Goal: Task Accomplishment & Management: Use online tool/utility

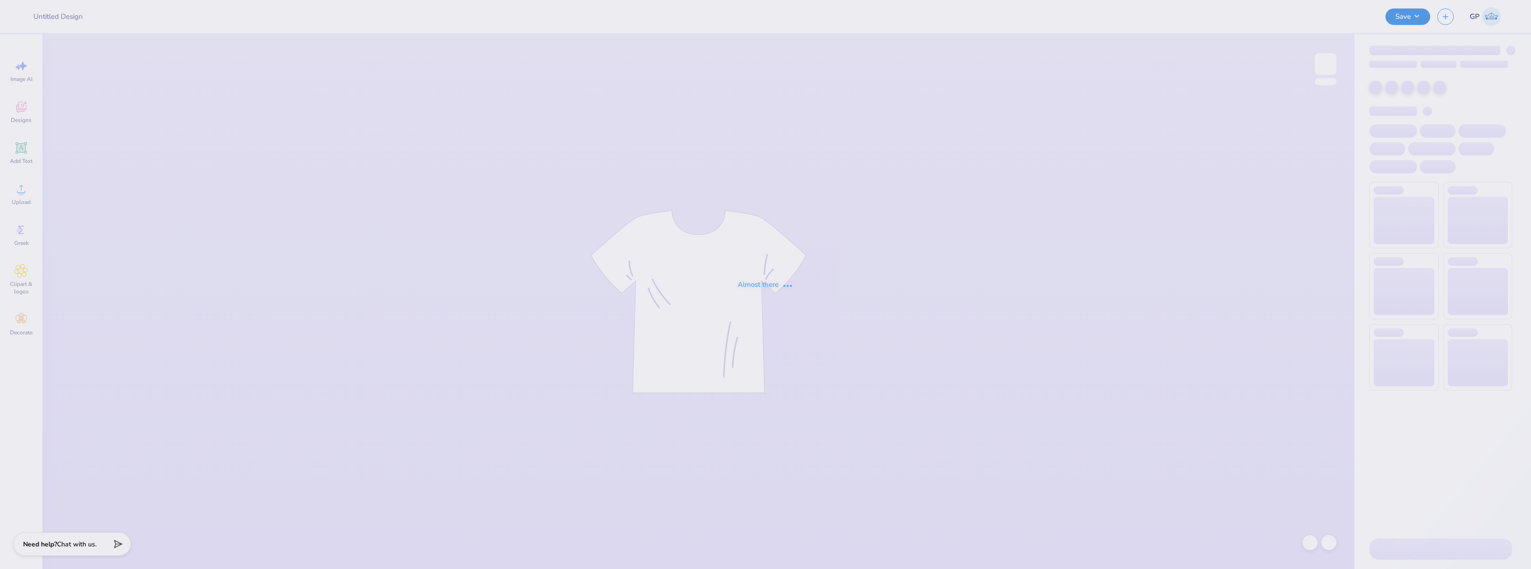
type input "Jackets for Drumline"
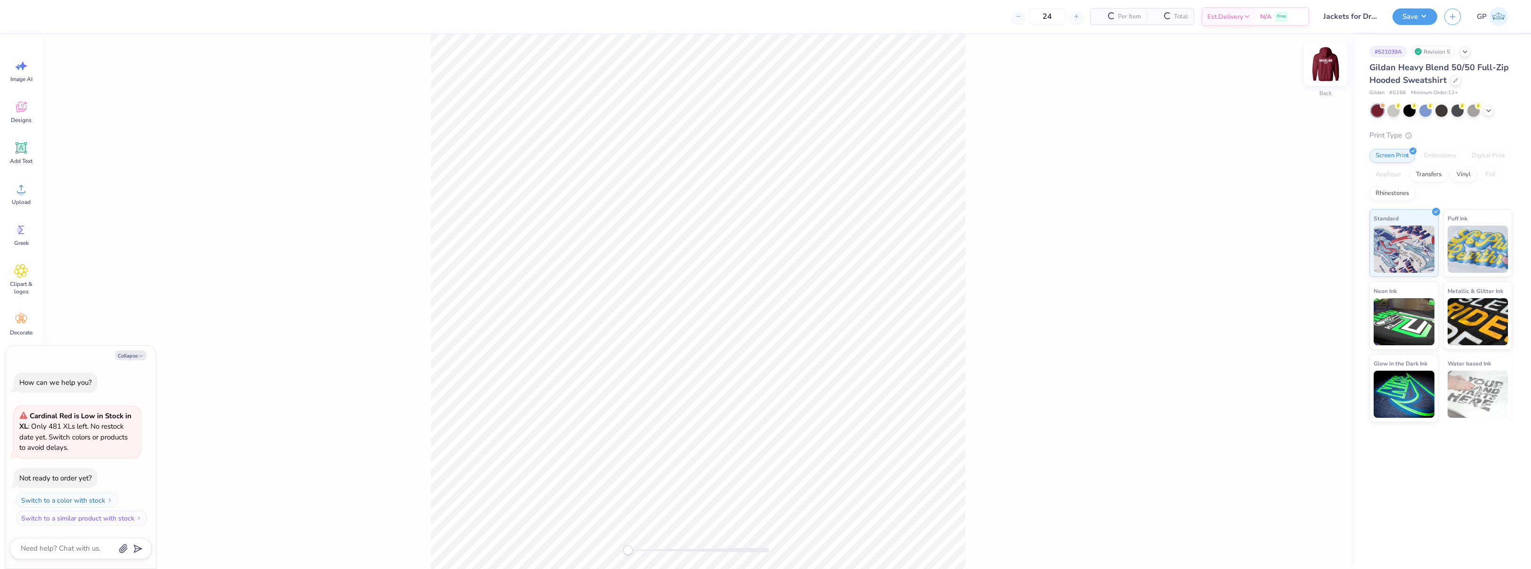
click at [1325, 72] on img at bounding box center [1326, 64] width 38 height 38
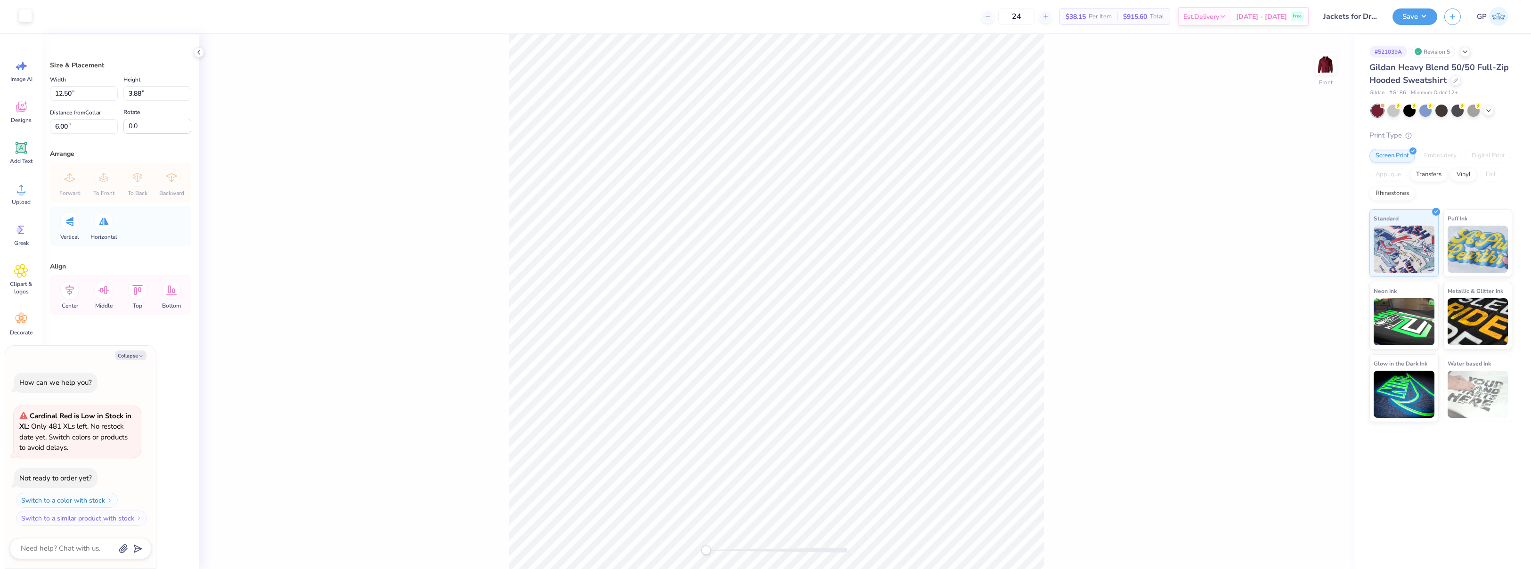
click at [28, 21] on div at bounding box center [25, 15] width 13 height 13
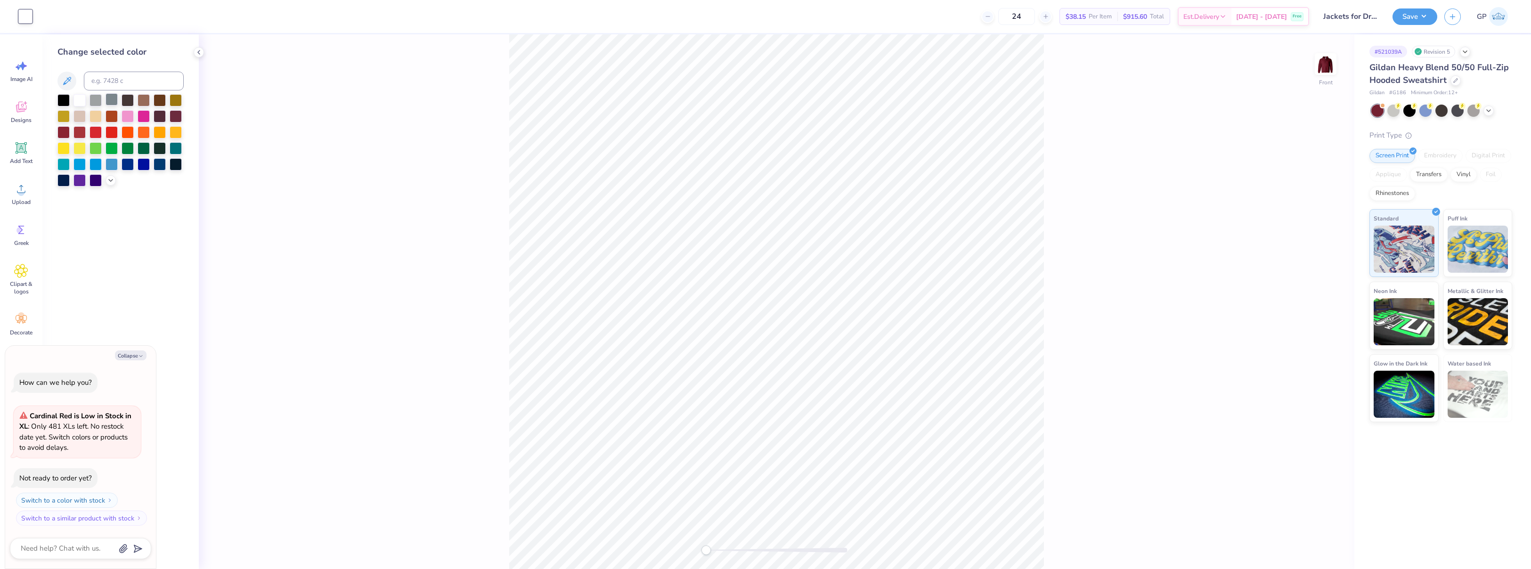
click at [108, 102] on div at bounding box center [112, 99] width 12 height 12
click at [410, 201] on div "Front" at bounding box center [777, 301] width 1156 height 535
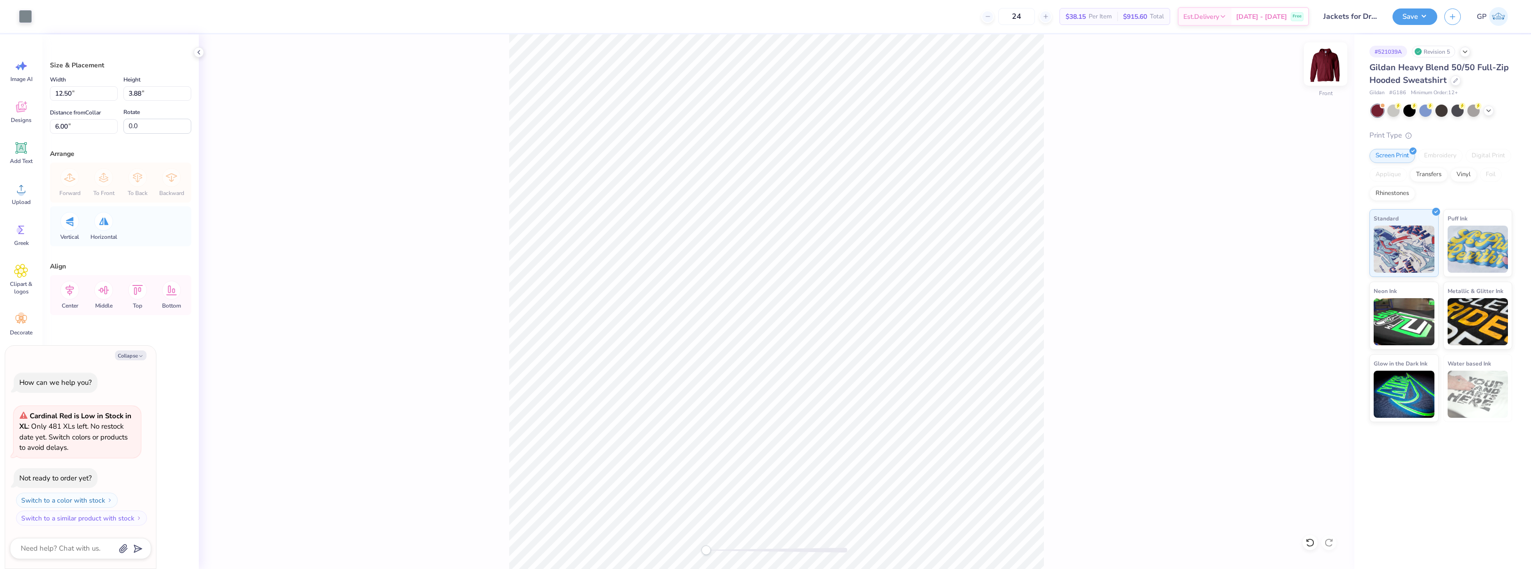
click at [1319, 70] on img at bounding box center [1326, 64] width 38 height 38
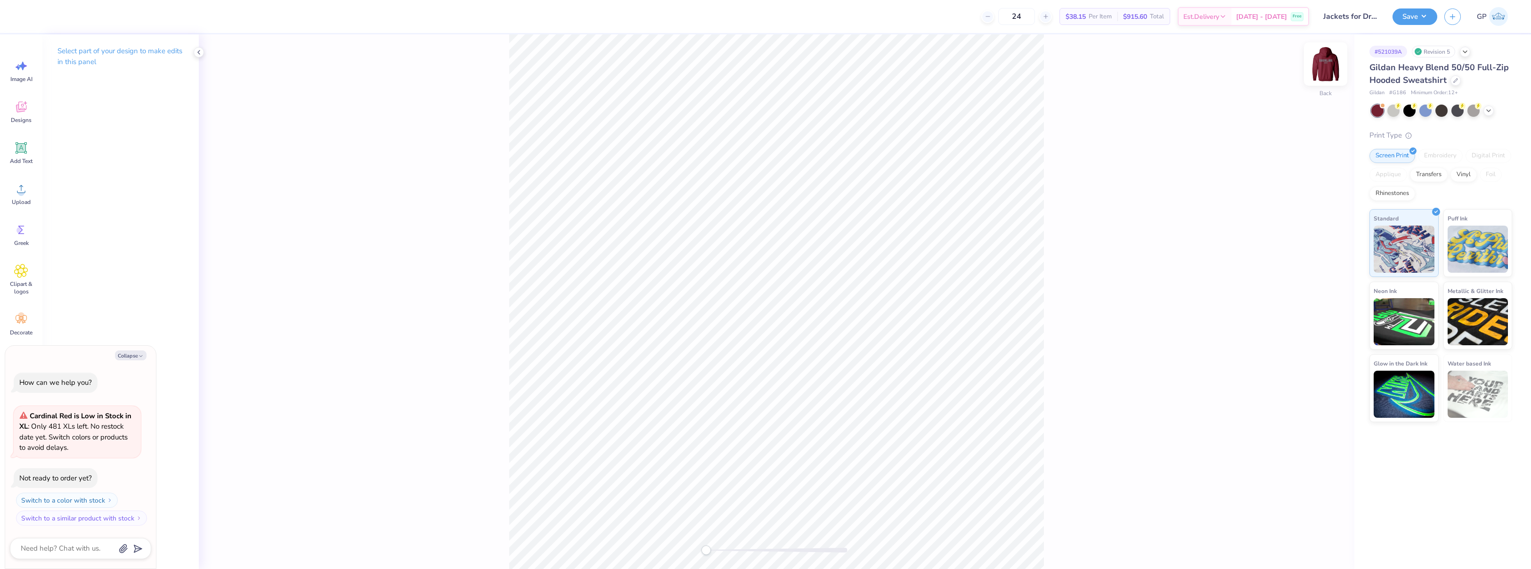
click at [1322, 65] on img at bounding box center [1326, 64] width 38 height 38
click at [1318, 72] on img at bounding box center [1326, 64] width 38 height 38
click at [19, 190] on icon at bounding box center [21, 189] width 14 height 14
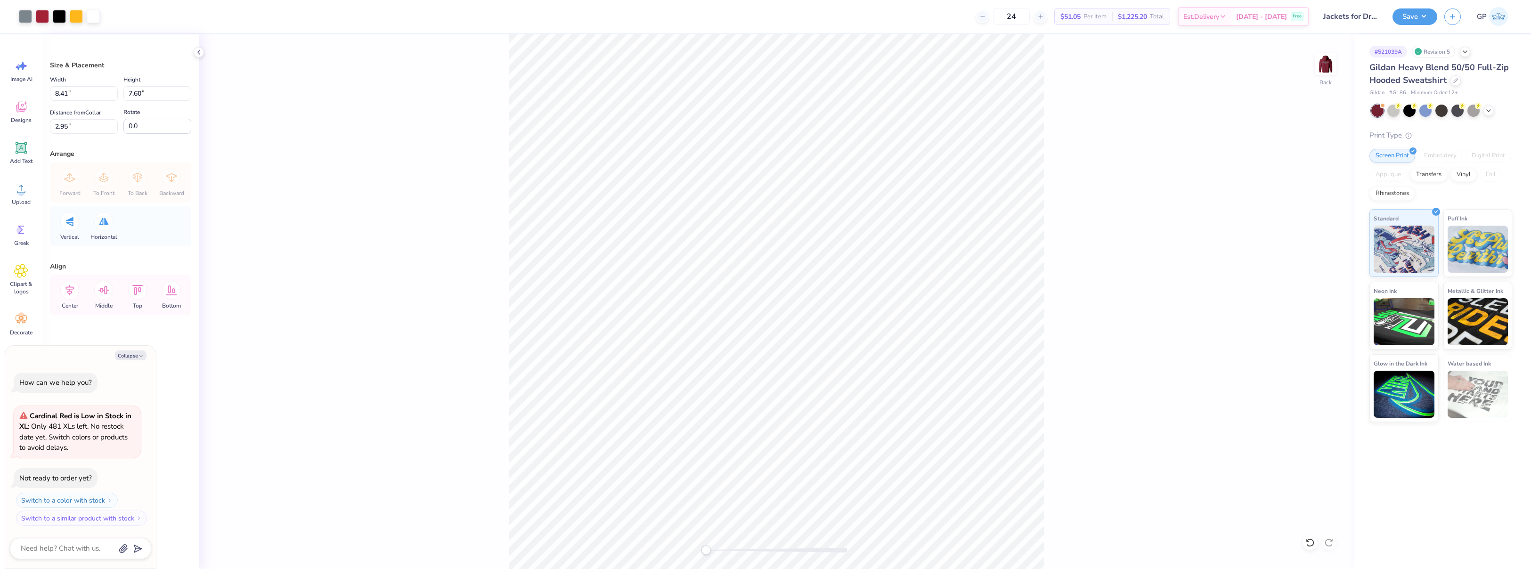
type textarea "x"
click at [71, 96] on input "8.41" at bounding box center [84, 93] width 68 height 15
type input "3.5"
type textarea "x"
type input "3.50"
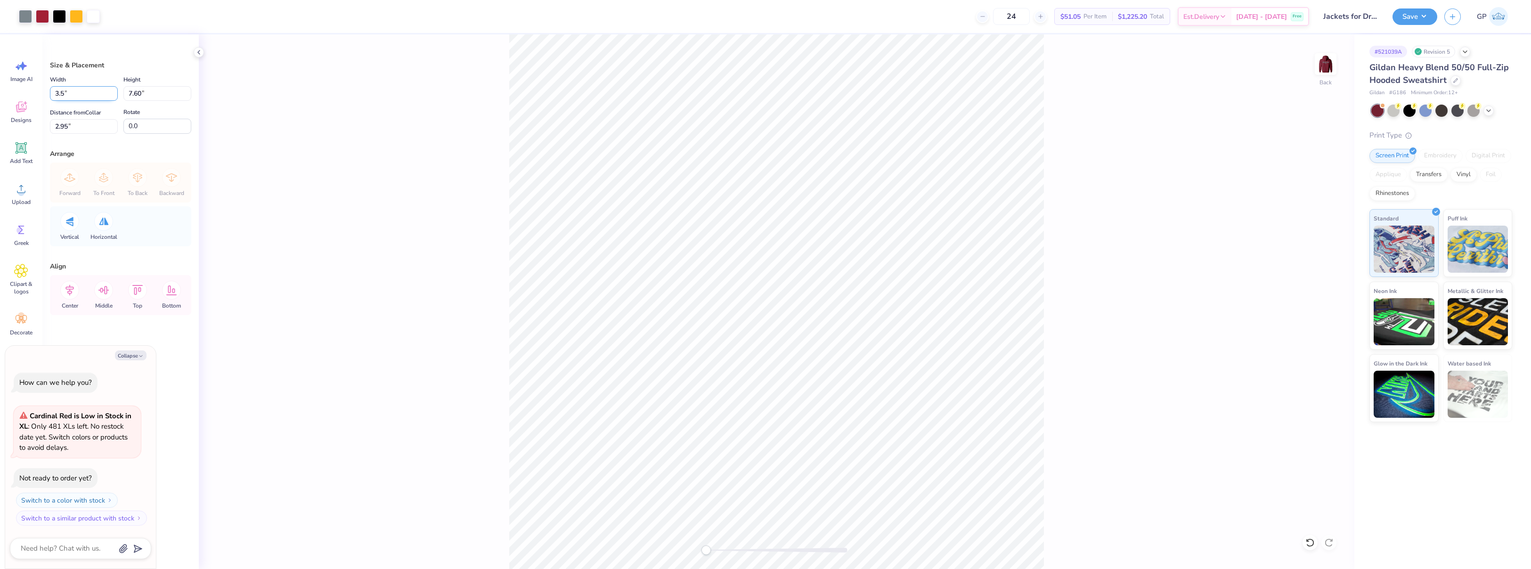
type input "3.16"
type input "5.17"
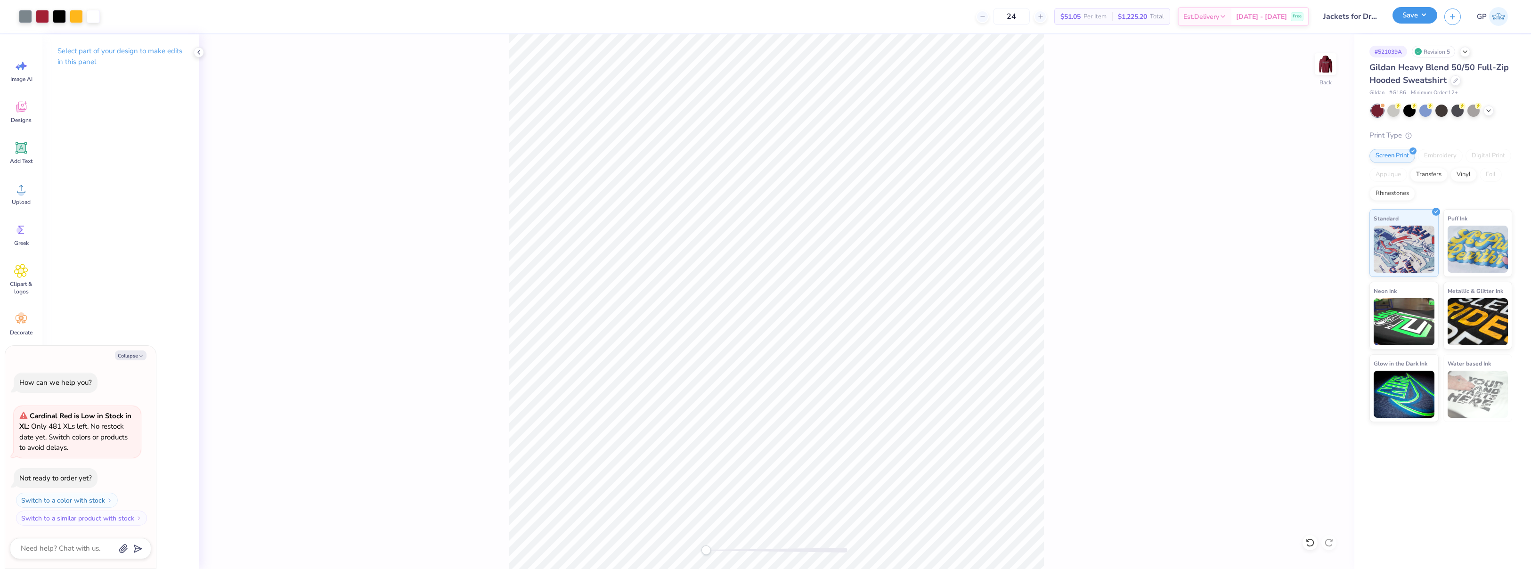
click at [1402, 16] on button "Save" at bounding box center [1415, 15] width 45 height 16
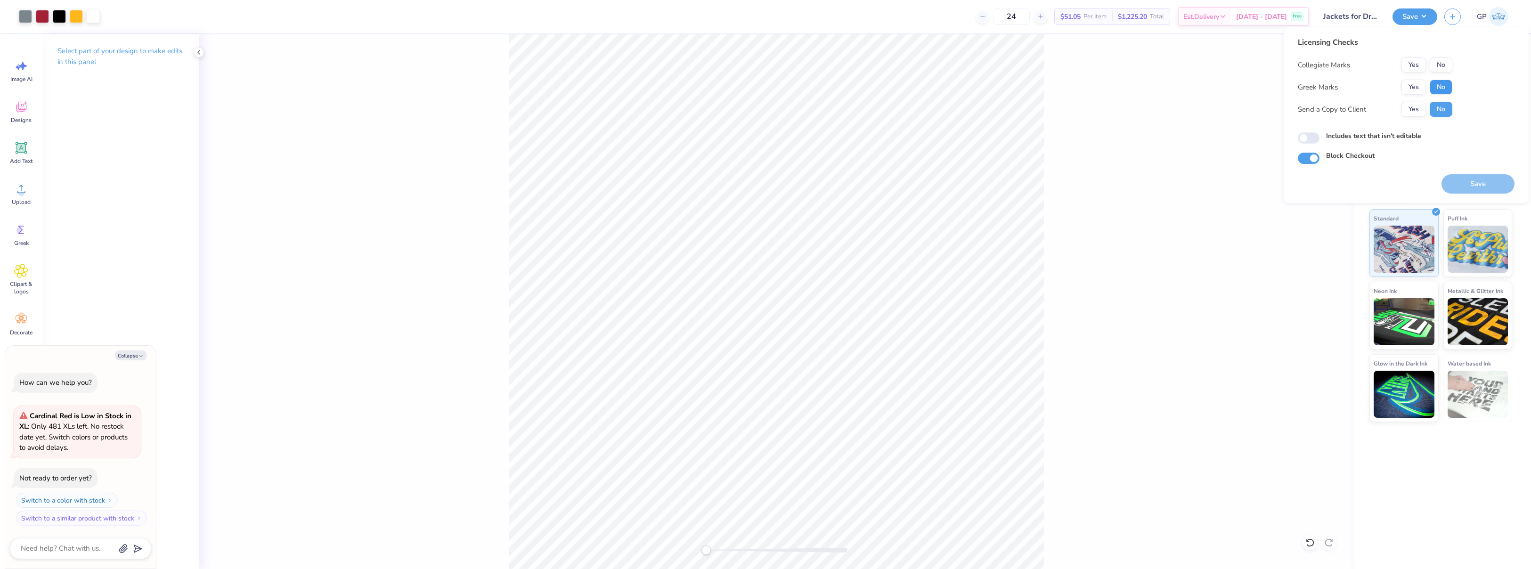
click at [1433, 85] on button "No" at bounding box center [1441, 87] width 23 height 15
click at [1433, 68] on button "No" at bounding box center [1441, 64] width 23 height 15
click at [1456, 173] on div "Save" at bounding box center [1478, 179] width 73 height 30
click at [1461, 180] on button "Save" at bounding box center [1478, 183] width 73 height 19
type textarea "x"
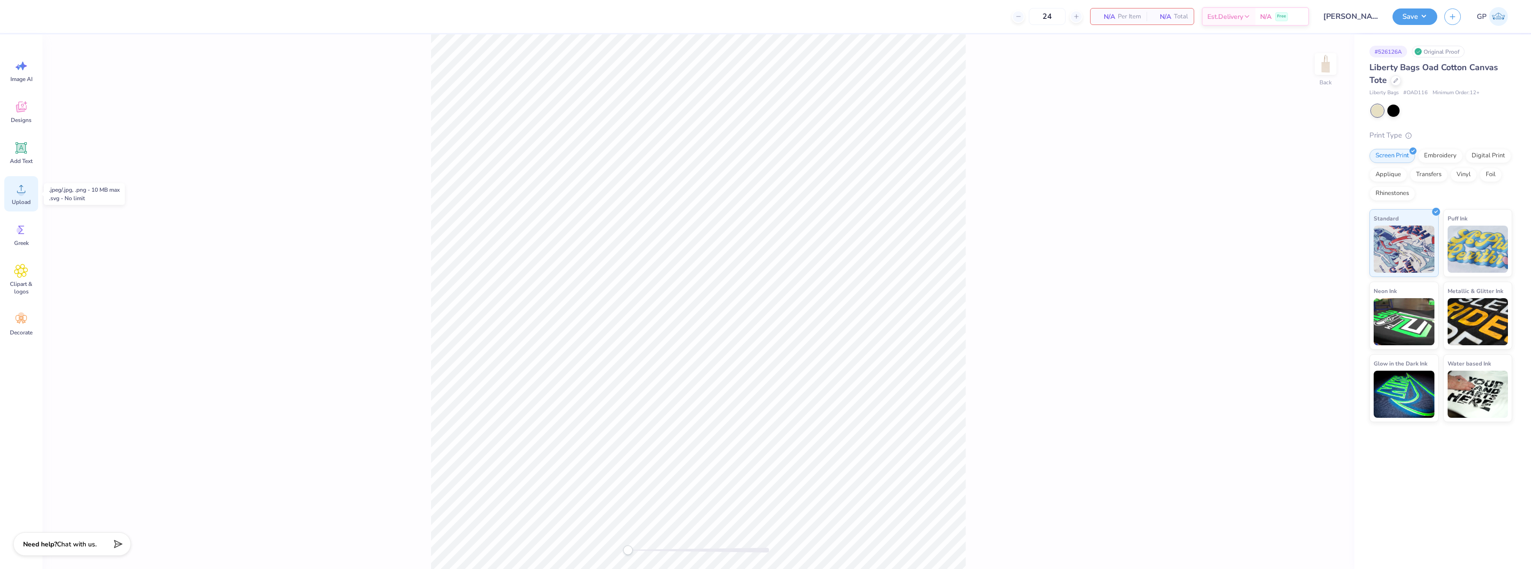
click at [27, 193] on icon at bounding box center [21, 189] width 14 height 14
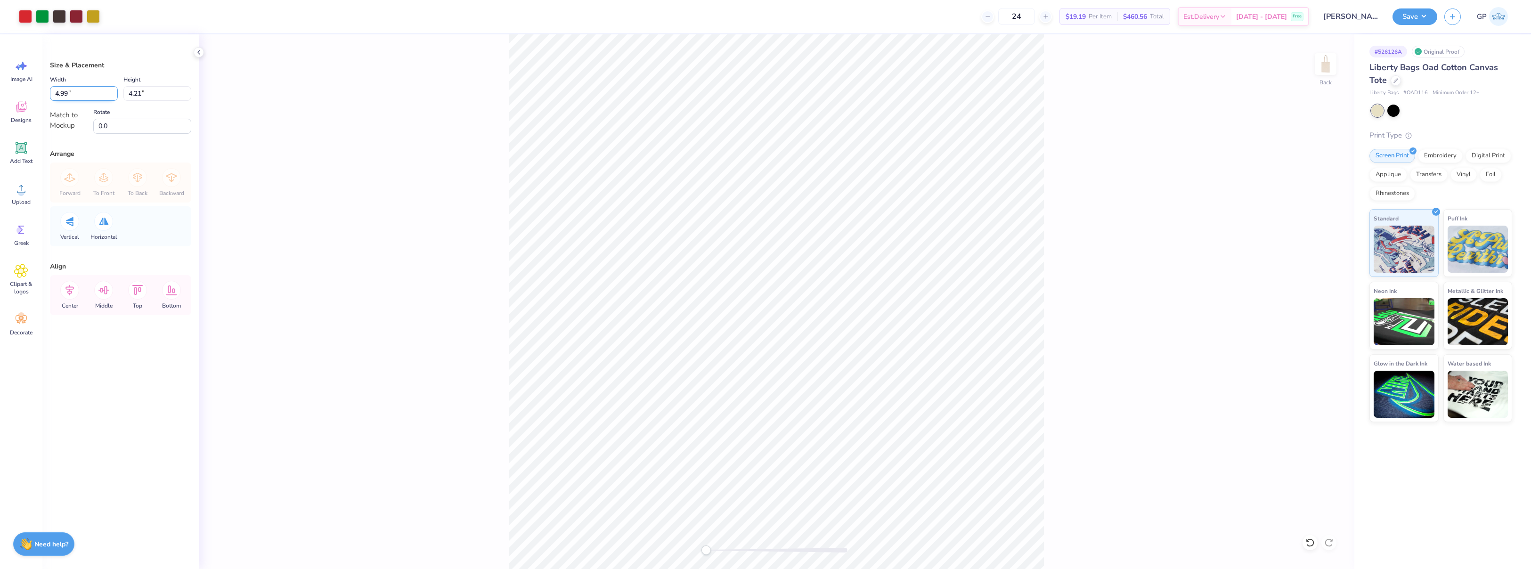
click at [85, 98] on input "4.99" at bounding box center [84, 93] width 68 height 15
type input "5.00"
type input "4.22"
click at [334, 111] on div "Back" at bounding box center [777, 301] width 1156 height 535
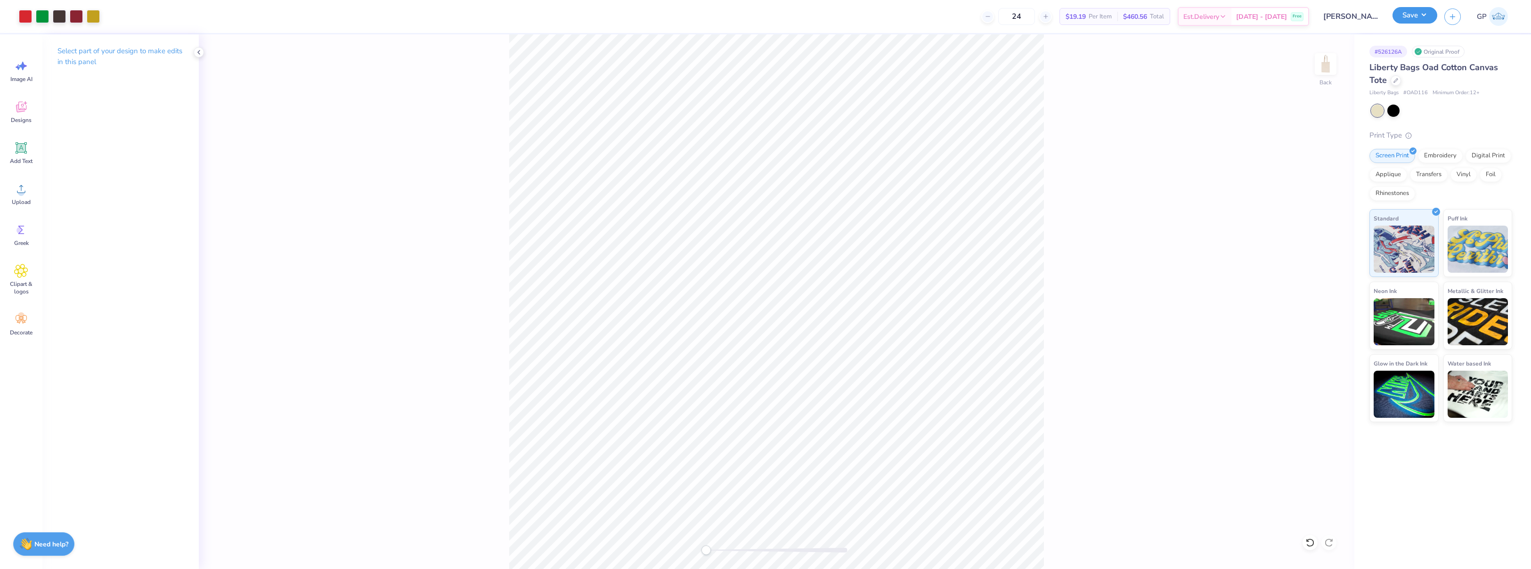
click at [1409, 12] on button "Save" at bounding box center [1415, 15] width 45 height 16
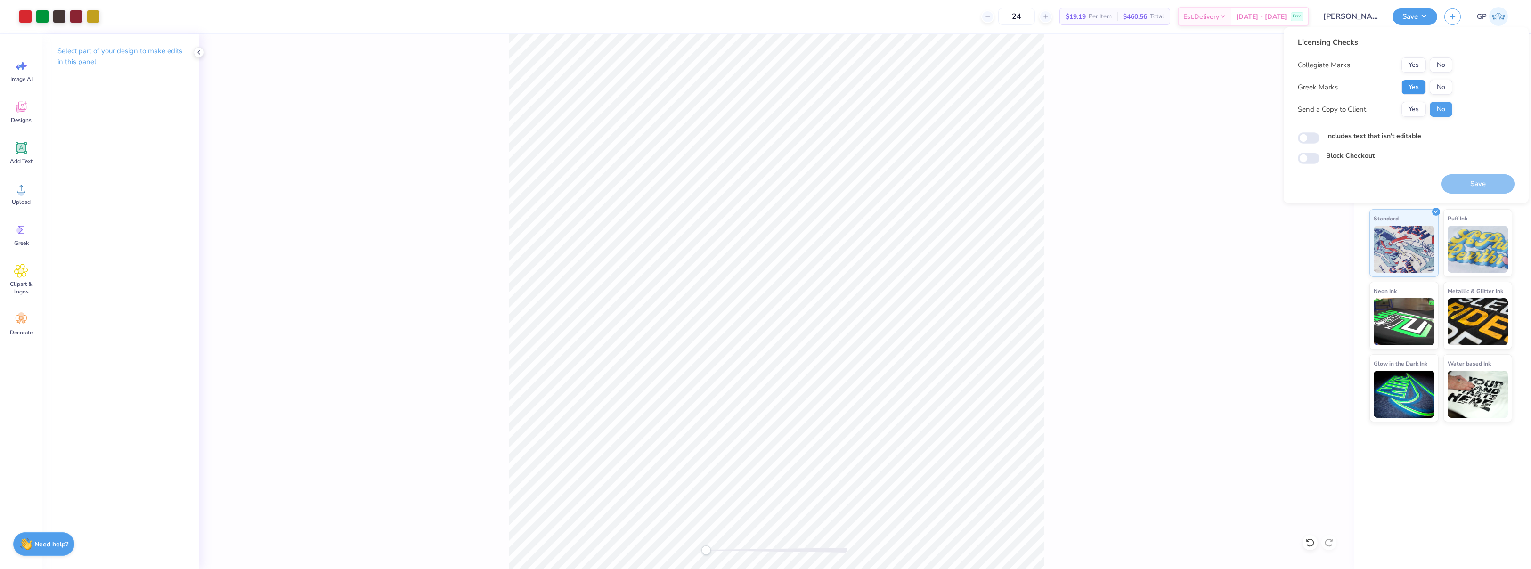
click at [1411, 83] on button "Yes" at bounding box center [1414, 87] width 24 height 15
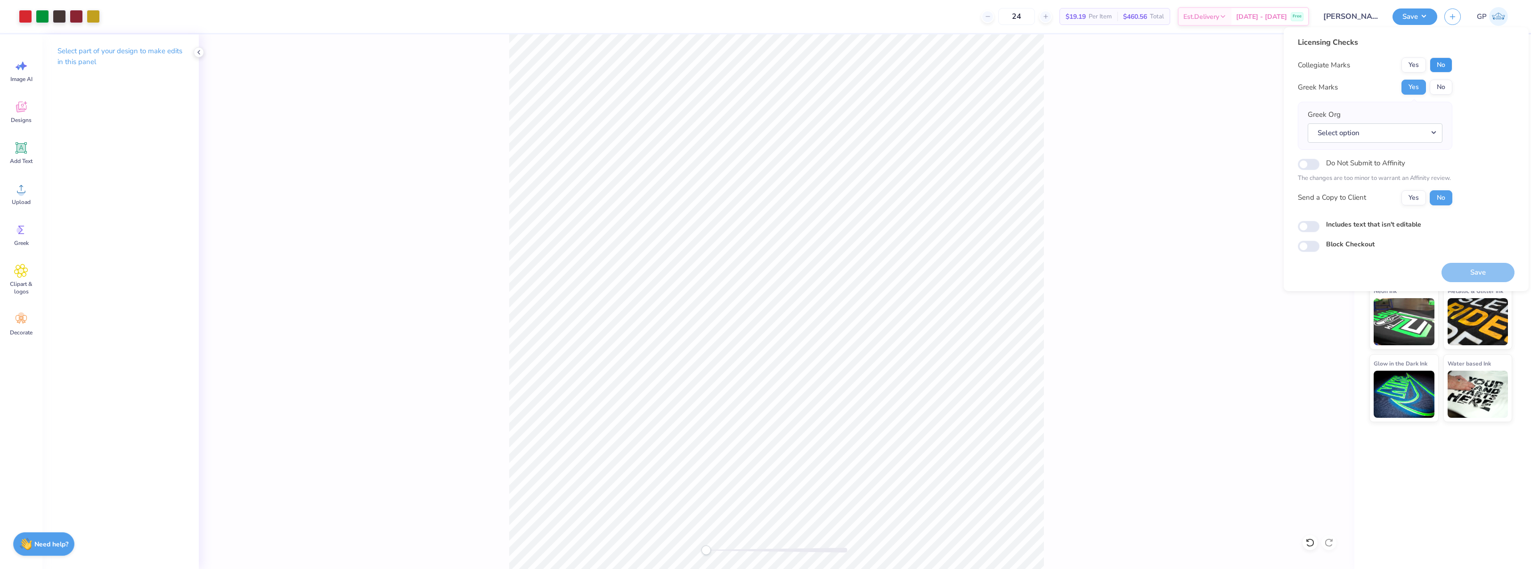
click at [1440, 64] on button "No" at bounding box center [1441, 64] width 23 height 15
click at [1446, 88] on button "No" at bounding box center [1441, 87] width 23 height 15
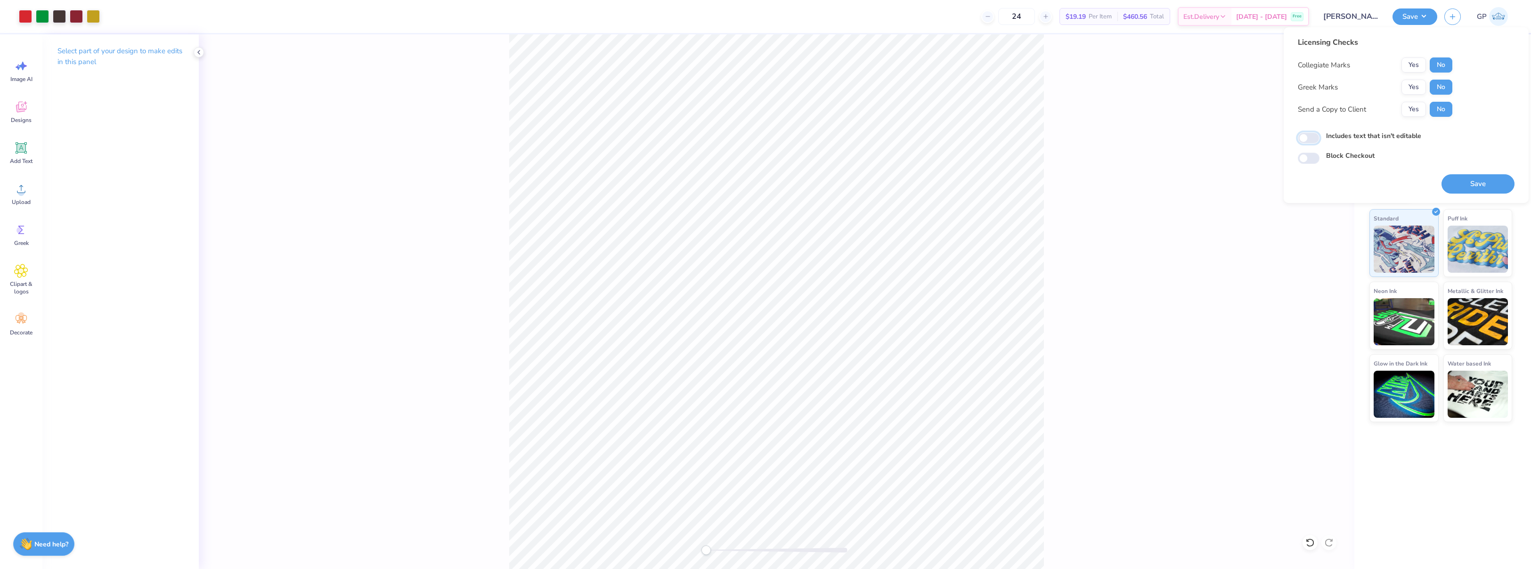
click at [1306, 140] on input "Includes text that isn't editable" at bounding box center [1309, 137] width 22 height 11
checkbox input "true"
click at [1468, 183] on button "Save" at bounding box center [1478, 183] width 73 height 19
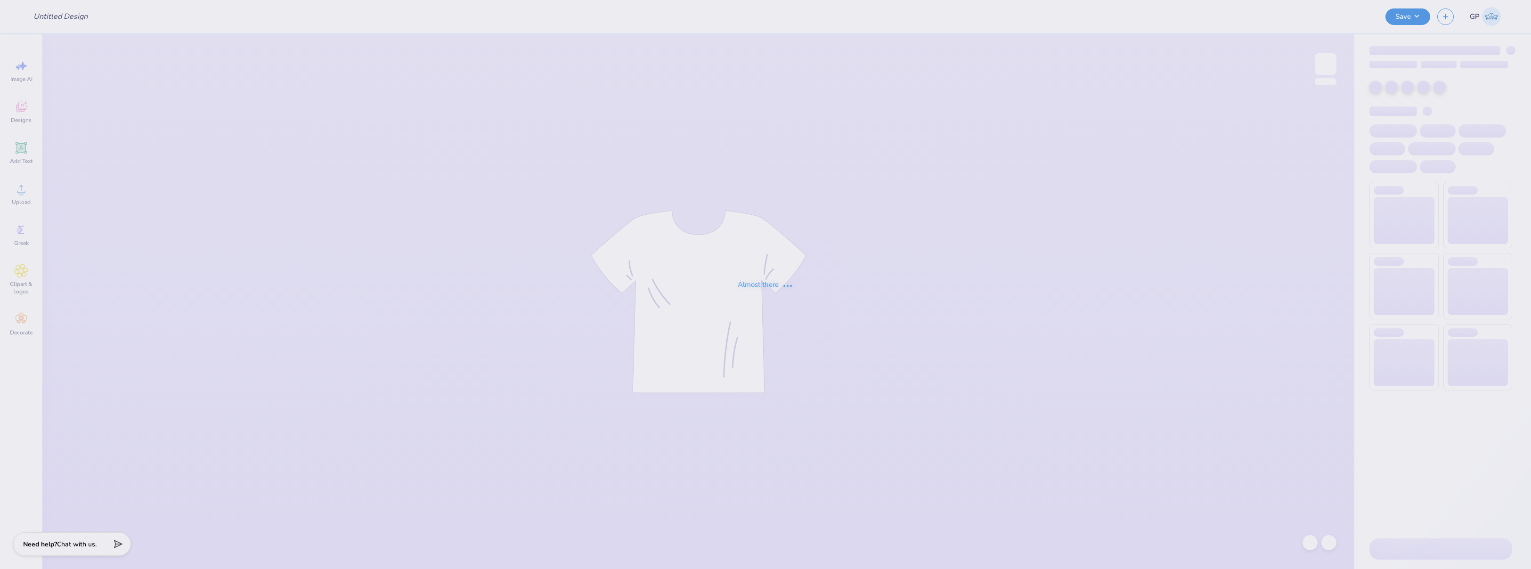
type input "[PERSON_NAME] : [GEOGRAPHIC_DATA]"
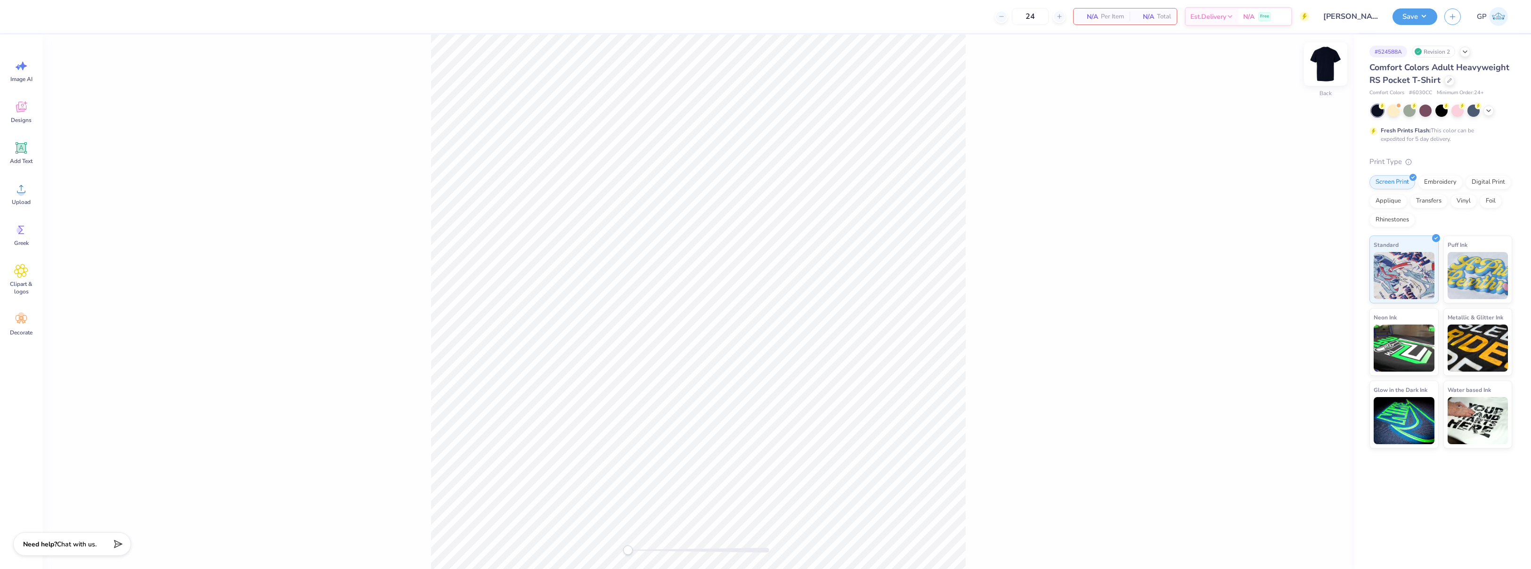
click at [1329, 68] on img at bounding box center [1326, 64] width 38 height 38
click at [1320, 75] on img at bounding box center [1326, 64] width 38 height 38
click at [1320, 73] on img at bounding box center [1325, 64] width 19 height 19
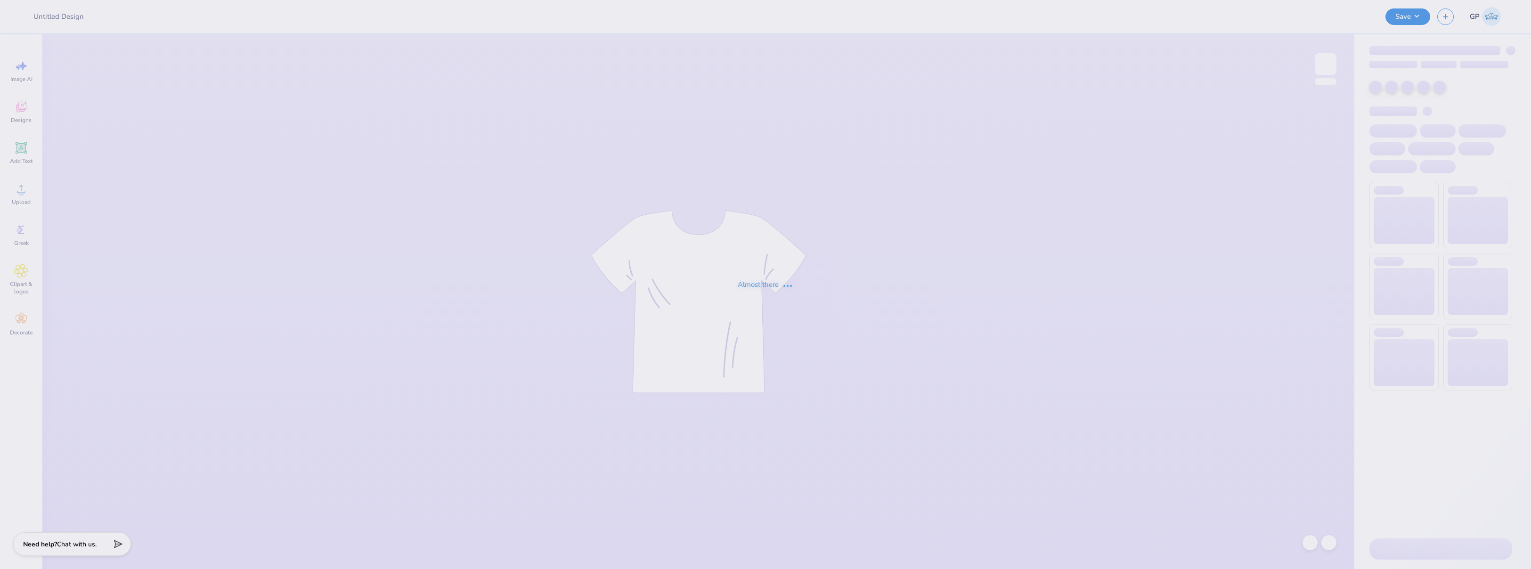
type input "[PERSON_NAME] : [GEOGRAPHIC_DATA]"
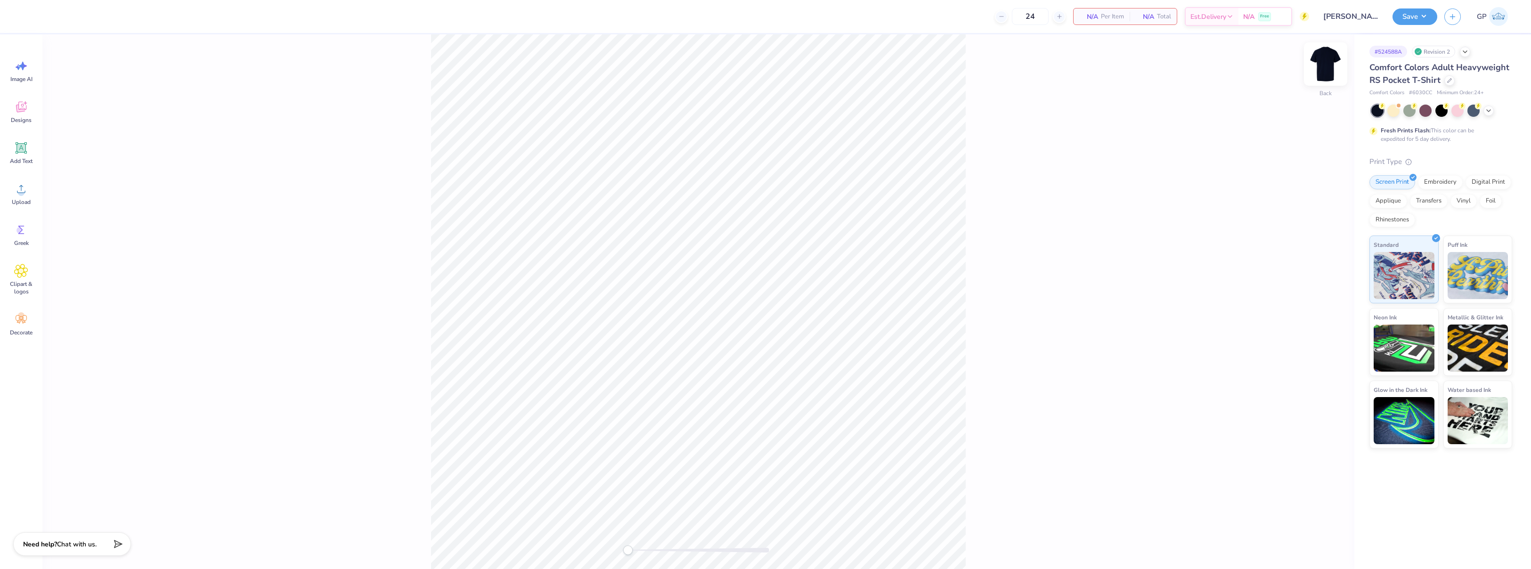
click at [1317, 66] on img at bounding box center [1326, 64] width 38 height 38
click at [28, 197] on div "Upload" at bounding box center [21, 193] width 34 height 35
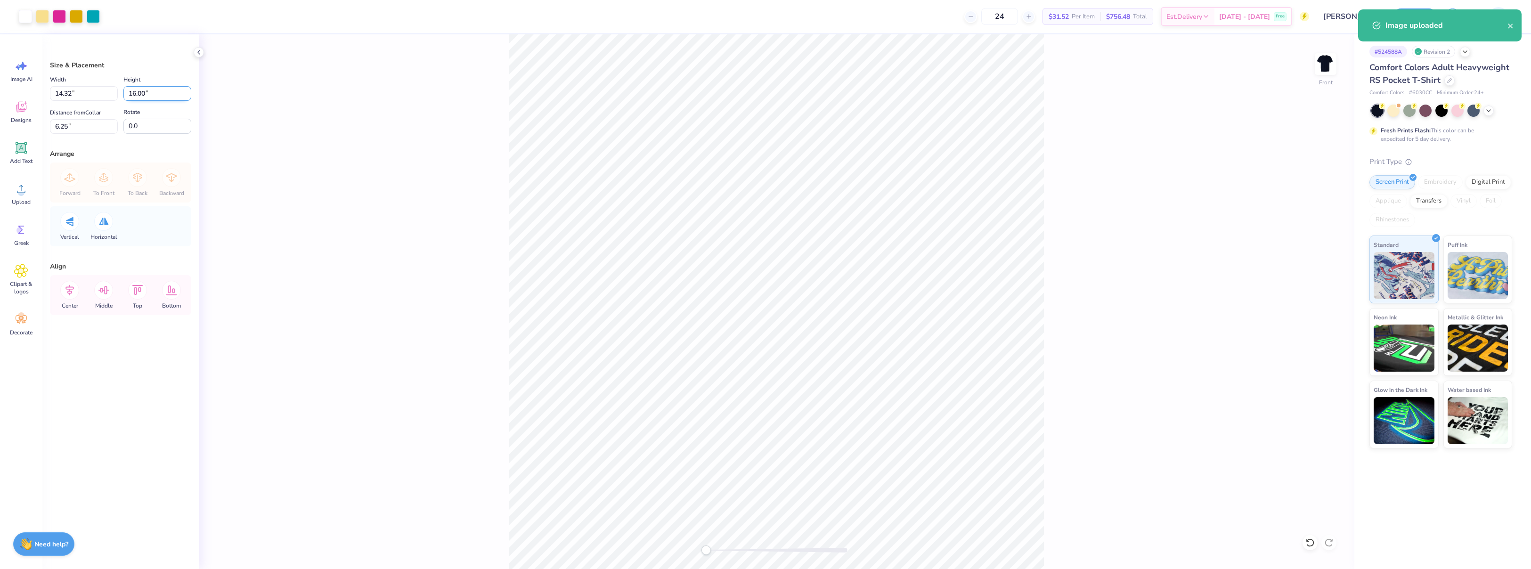
click at [151, 98] on input "16.00" at bounding box center [157, 93] width 68 height 15
click at [74, 95] on input "14.32" at bounding box center [84, 93] width 68 height 15
type input "12.00"
type input "13.41"
click at [69, 129] on input "7.55" at bounding box center [84, 126] width 68 height 15
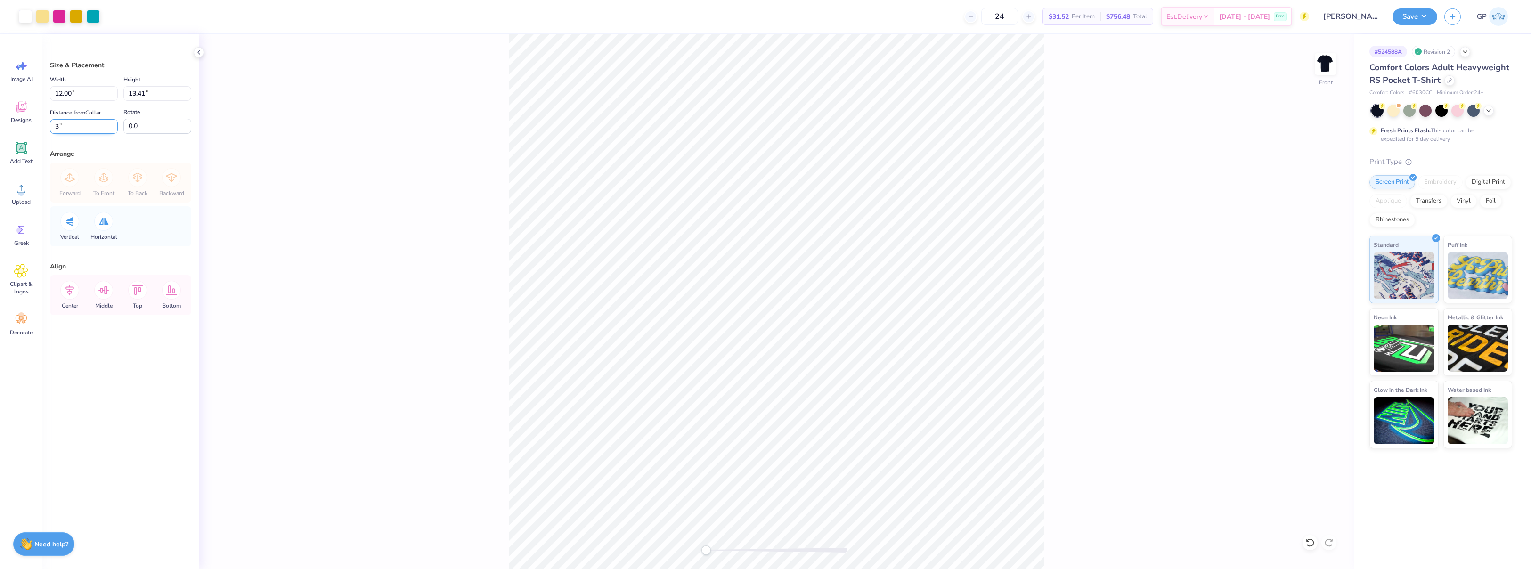
type input "3"
click at [375, 268] on div "Front" at bounding box center [777, 301] width 1156 height 535
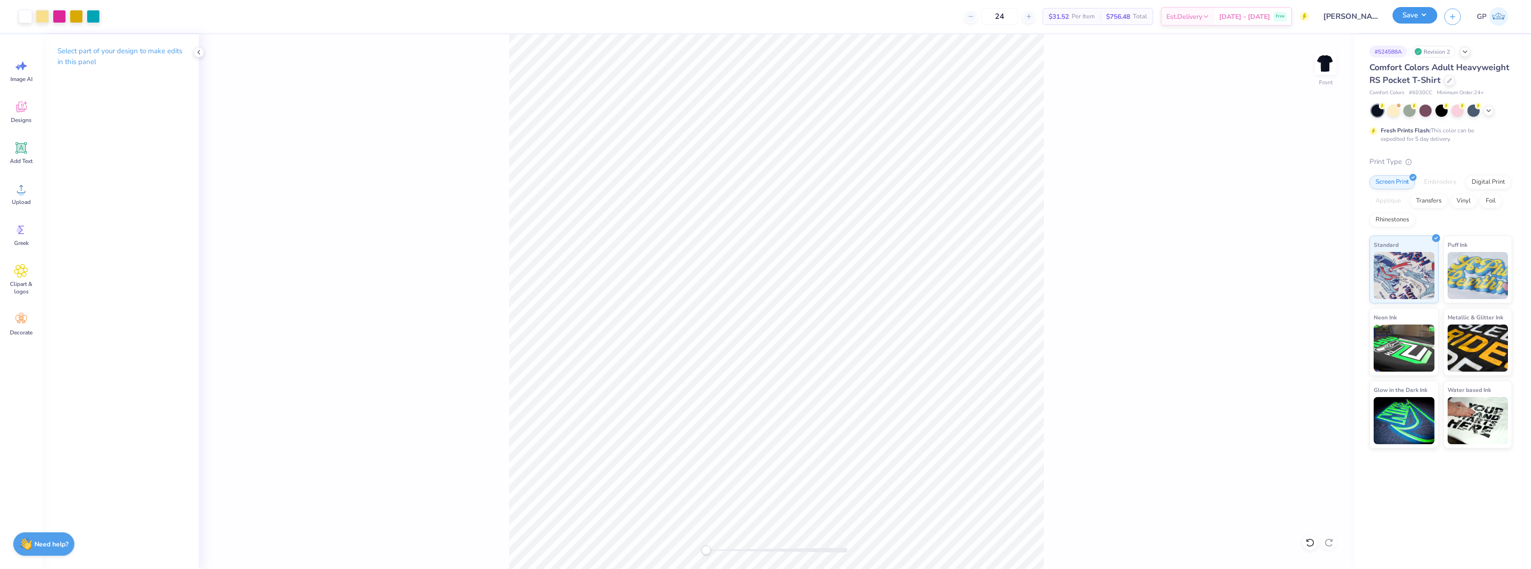
click at [1410, 18] on button "Save" at bounding box center [1415, 15] width 45 height 16
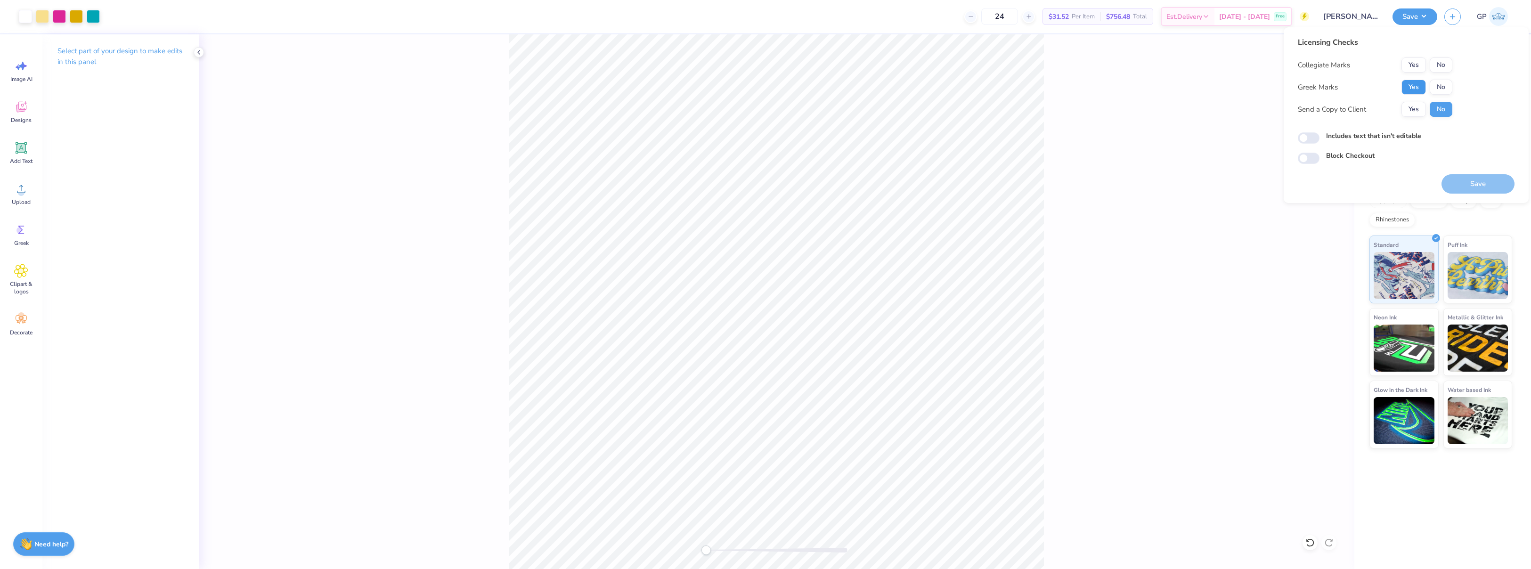
click at [1417, 85] on button "Yes" at bounding box center [1414, 87] width 24 height 15
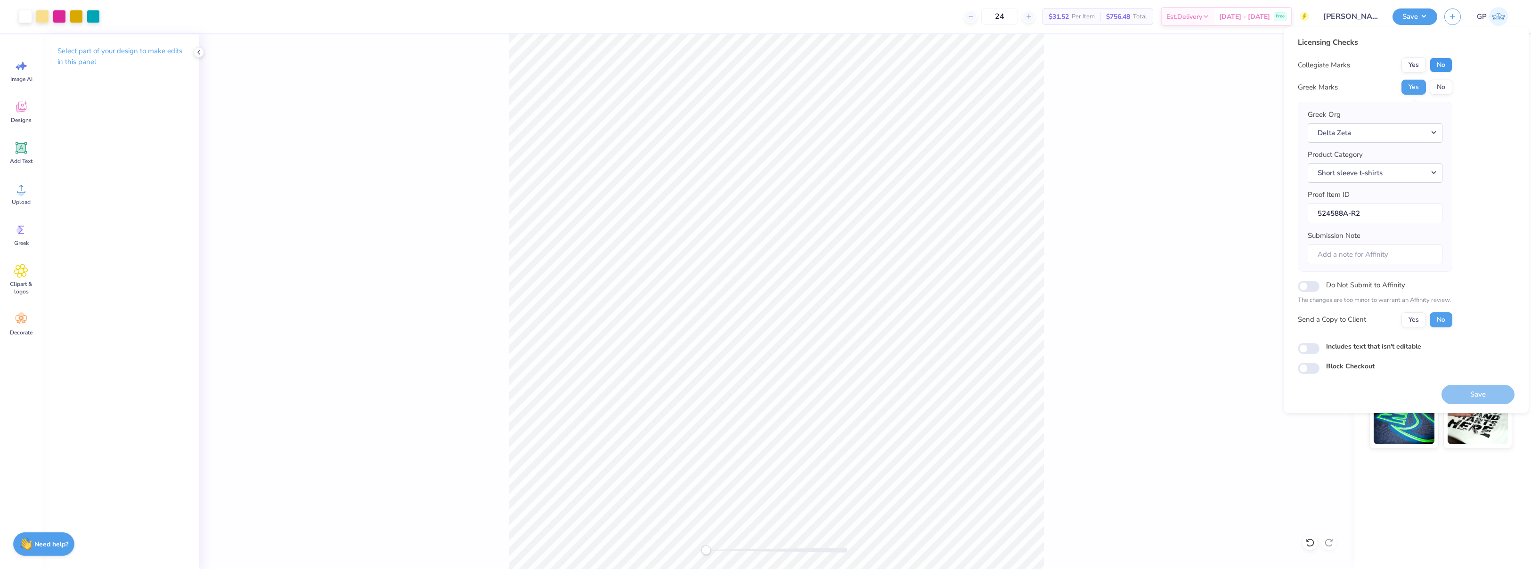
click at [1442, 62] on button "No" at bounding box center [1441, 64] width 23 height 15
click at [1464, 386] on button "Save" at bounding box center [1478, 394] width 73 height 19
